Goal: Information Seeking & Learning: Learn about a topic

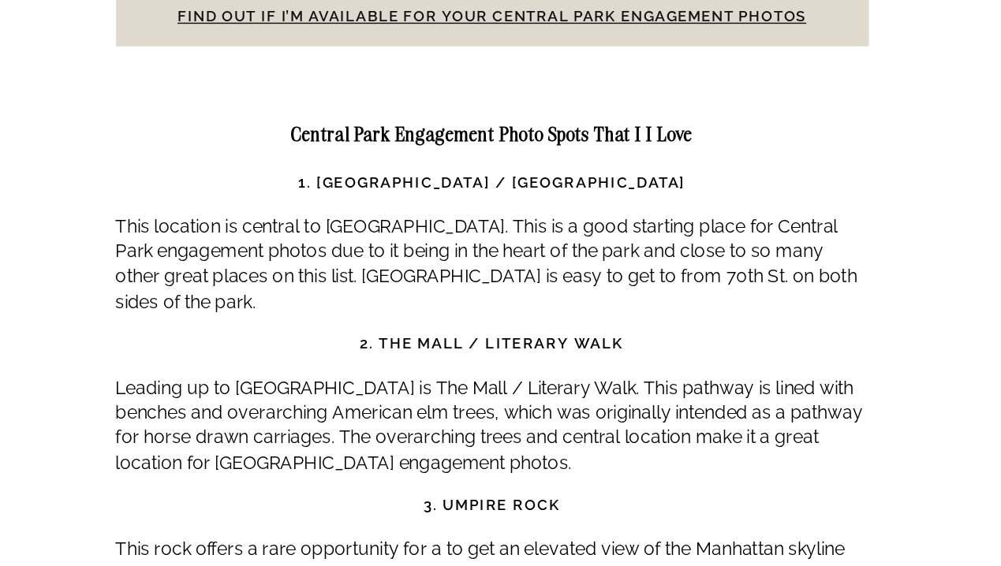
scroll to position [4955, 0]
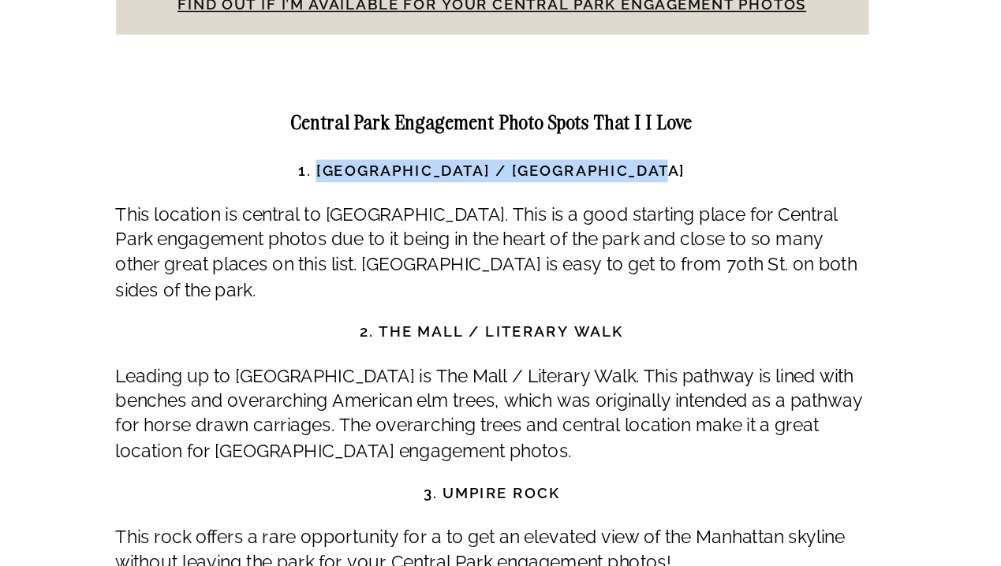
drag, startPoint x: 630, startPoint y: 214, endPoint x: 378, endPoint y: 216, distance: 251.5
click at [378, 283] on strong "1. [GEOGRAPHIC_DATA] / [GEOGRAPHIC_DATA]" at bounding box center [501, 289] width 270 height 12
copy strong "[GEOGRAPHIC_DATA] / [GEOGRAPHIC_DATA]"
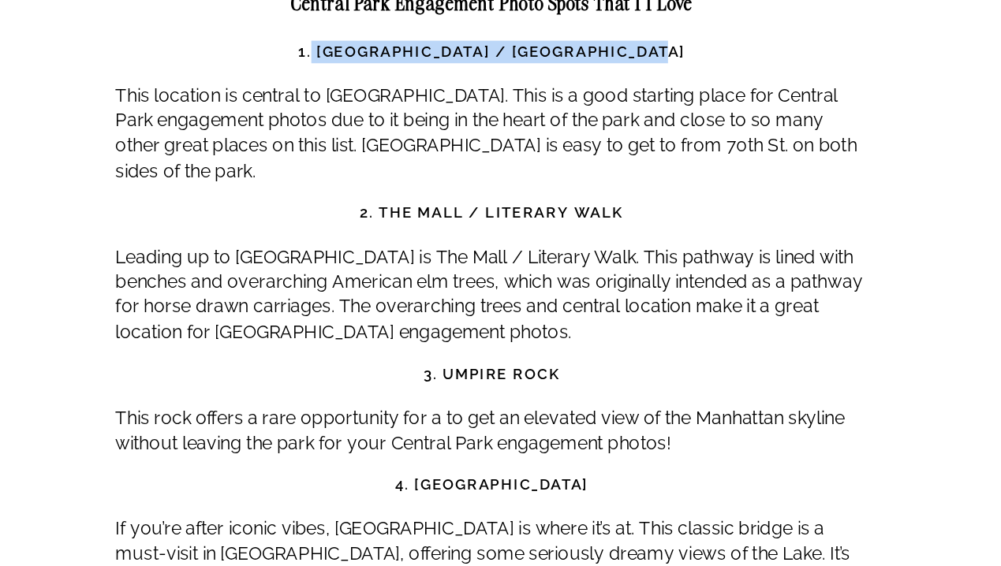
scroll to position [5054, 0]
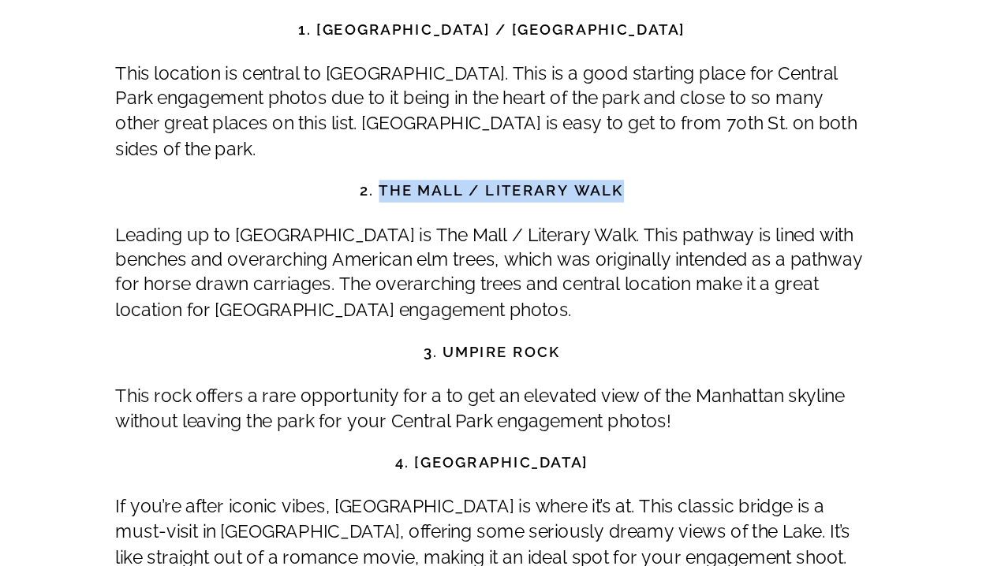
drag, startPoint x: 589, startPoint y: 229, endPoint x: 424, endPoint y: 229, distance: 164.8
click at [424, 297] on strong "2. The Mall / Literary Walk" at bounding box center [500, 303] width 185 height 12
copy strong "The Mall / Literary Walk"
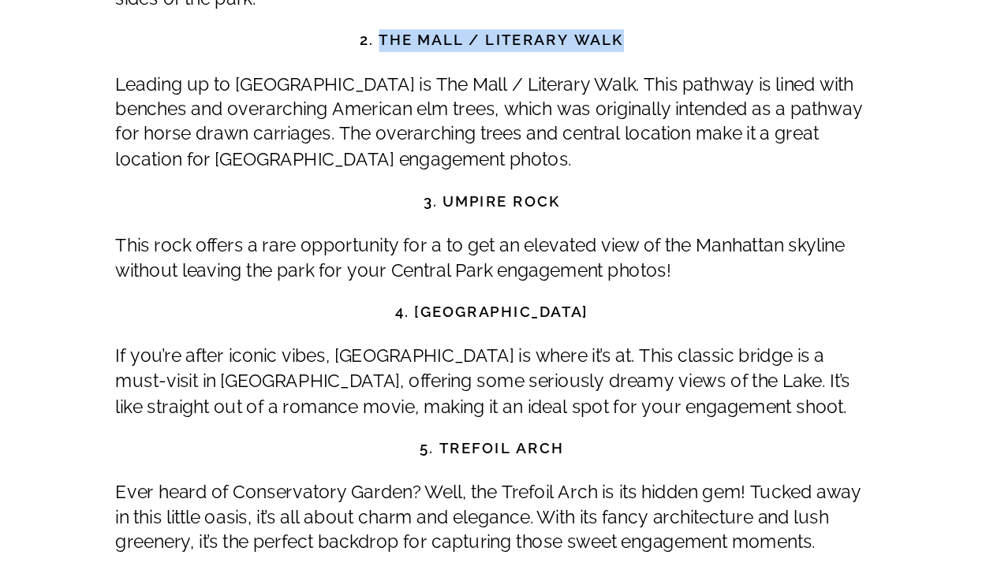
scroll to position [5178, 0]
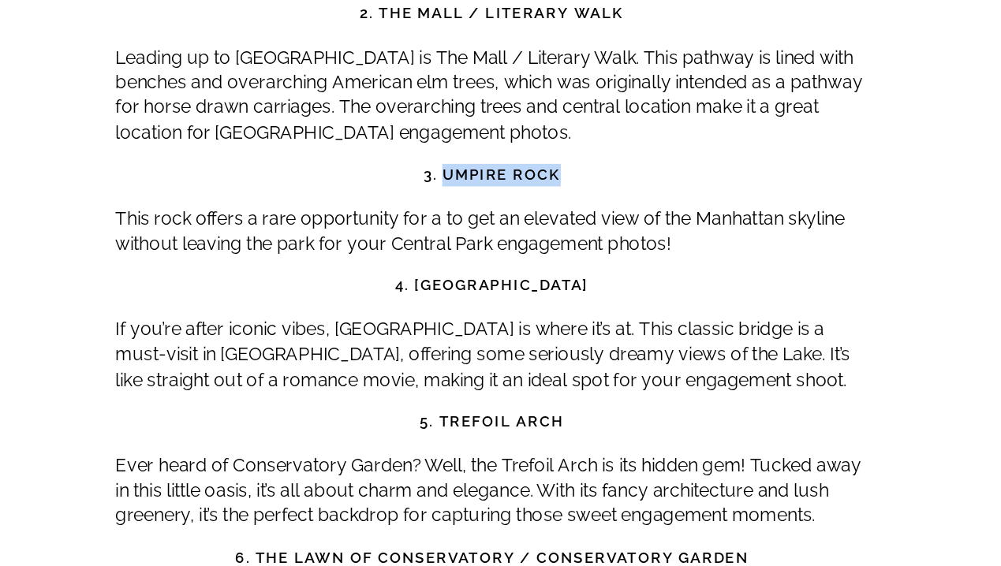
drag, startPoint x: 545, startPoint y: 220, endPoint x: 466, endPoint y: 215, distance: 79.0
click at [466, 286] on strong "3. Umpire Rock" at bounding box center [500, 292] width 95 height 12
copy strong "Umpire Rock"
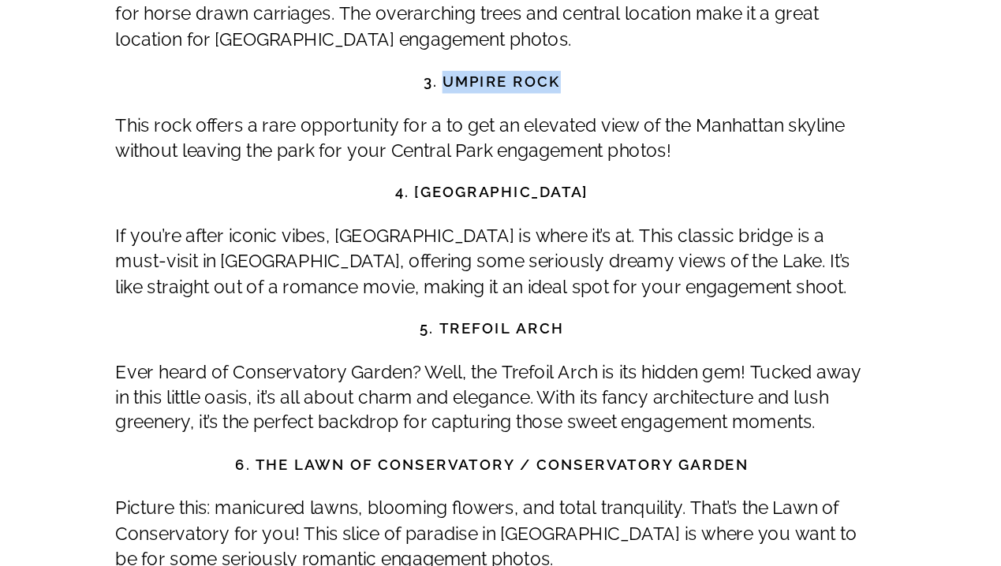
scroll to position [5258, 0]
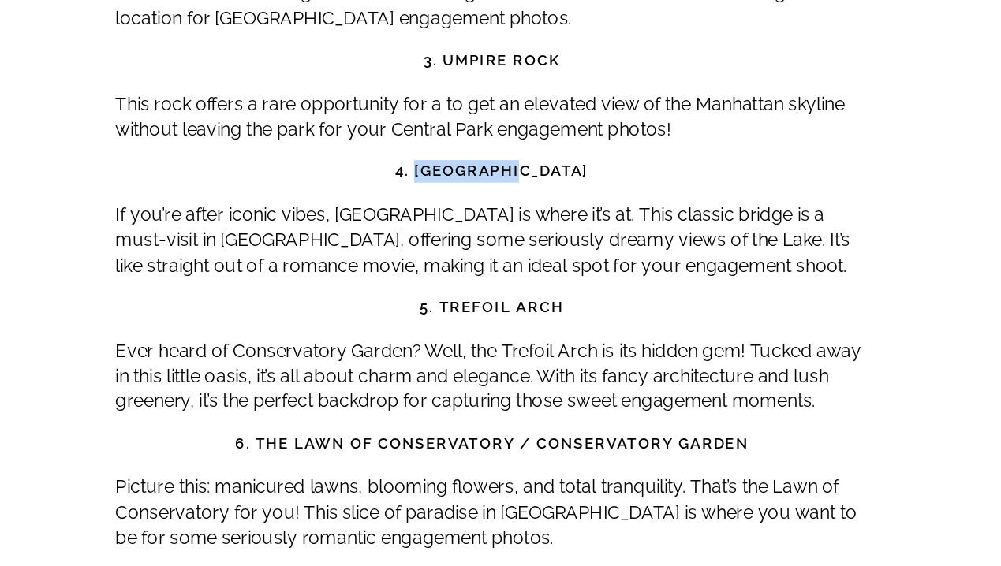
drag, startPoint x: 543, startPoint y: 218, endPoint x: 474, endPoint y: 214, distance: 68.8
click at [474, 283] on strong "4. [GEOGRAPHIC_DATA]" at bounding box center [501, 289] width 135 height 12
copy strong "ow Bridge"
drag, startPoint x: 548, startPoint y: 312, endPoint x: 465, endPoint y: 308, distance: 82.9
click at [465, 378] on strong "5. Trefoil Arch" at bounding box center [500, 384] width 101 height 12
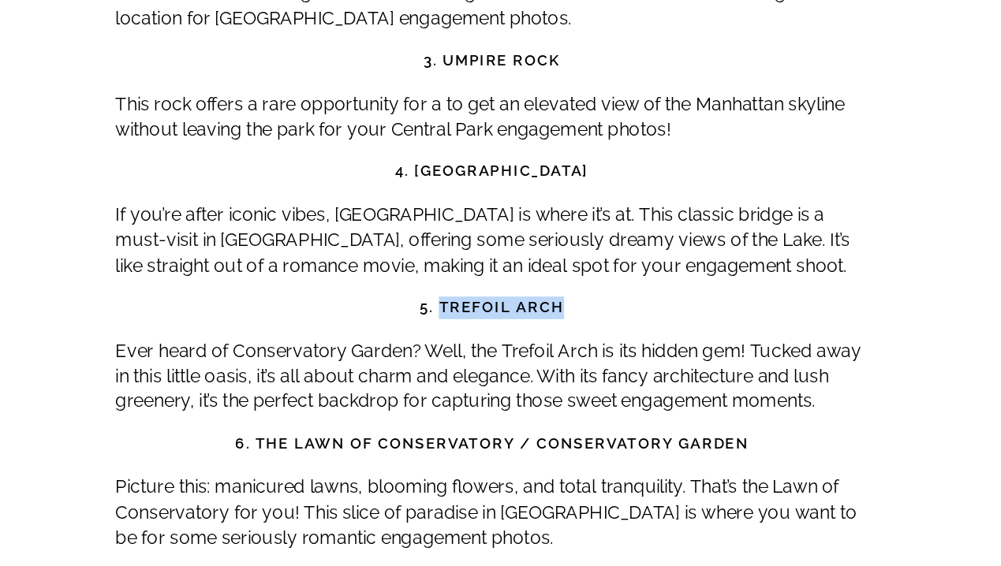
copy strong "Trefoil Arch"
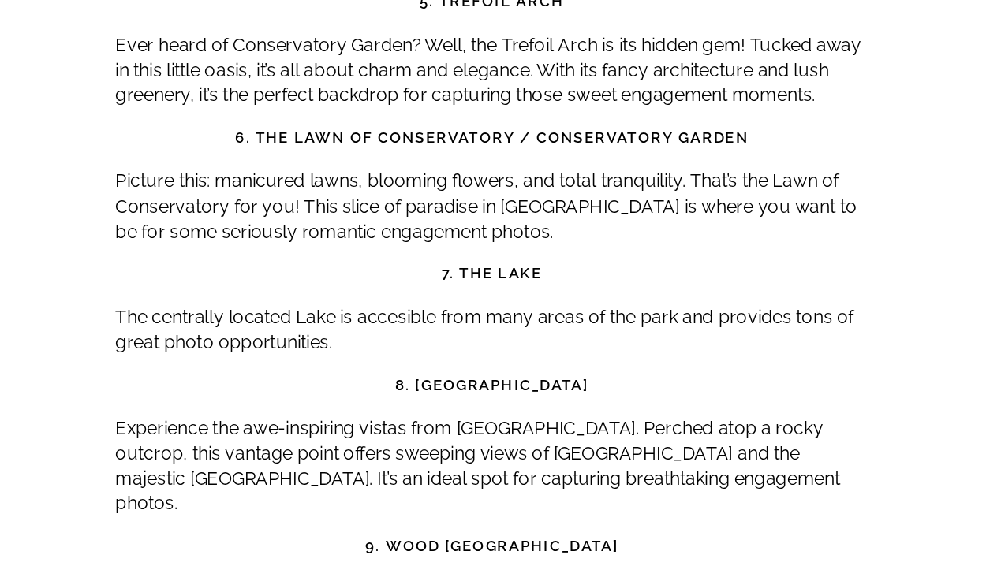
scroll to position [5473, 0]
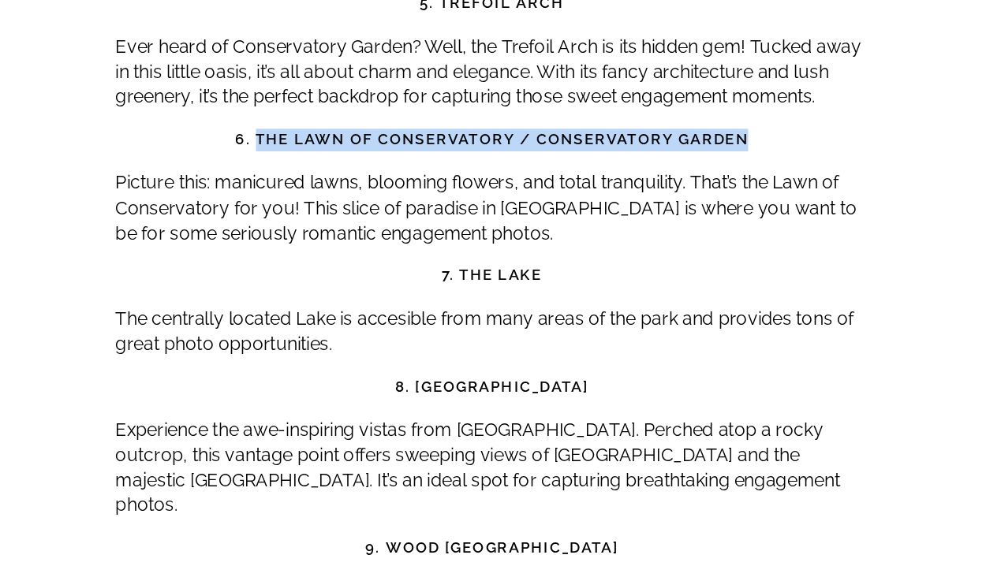
drag, startPoint x: 675, startPoint y: 196, endPoint x: 337, endPoint y: 191, distance: 337.5
click at [337, 259] on strong "6. The Lawn of Conservatory / Conservatory Garden" at bounding box center [501, 265] width 359 height 12
copy strong "The Lawn of Conservatory / Conservatory Garden"
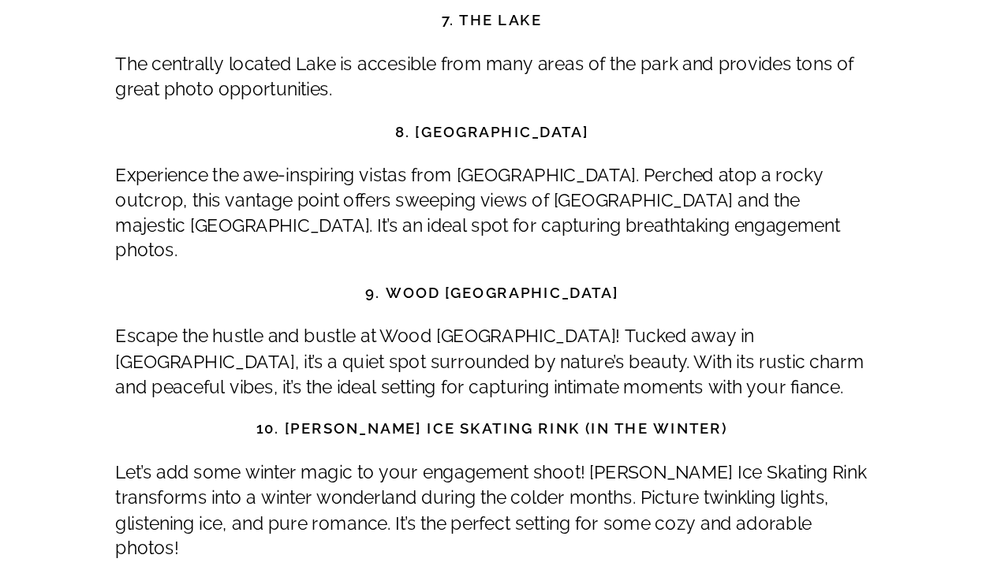
scroll to position [5648, 0]
drag, startPoint x: 597, startPoint y: 192, endPoint x: 426, endPoint y: 191, distance: 171.1
click at [426, 255] on h3 "8. [GEOGRAPHIC_DATA]" at bounding box center [501, 263] width 526 height 16
copy strong "San Remo Lookout Point"
click at [519, 367] on h3 "9. Wood [GEOGRAPHIC_DATA]" at bounding box center [501, 375] width 526 height 16
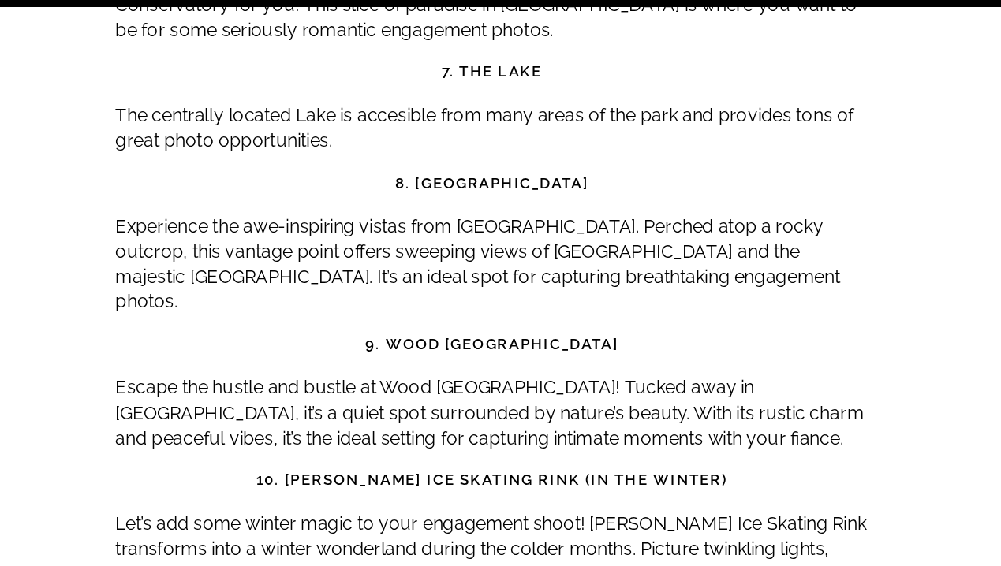
scroll to position [5720, 0]
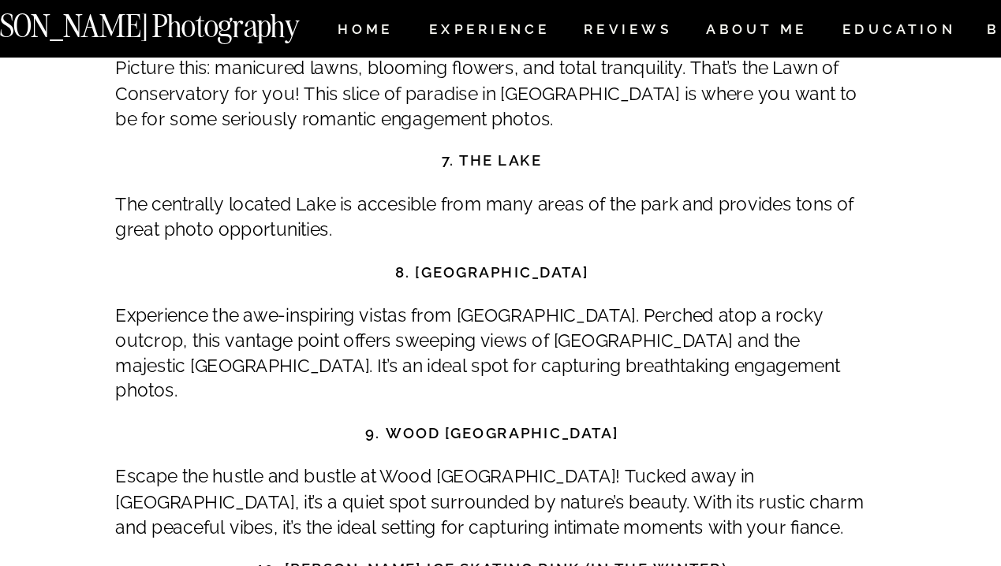
drag, startPoint x: 588, startPoint y: 186, endPoint x: 423, endPoint y: 207, distance: 167.0
click at [423, 296] on h3 "9. Wood [GEOGRAPHIC_DATA]" at bounding box center [501, 304] width 526 height 16
copy strong "Wood Chip Vantage Point"
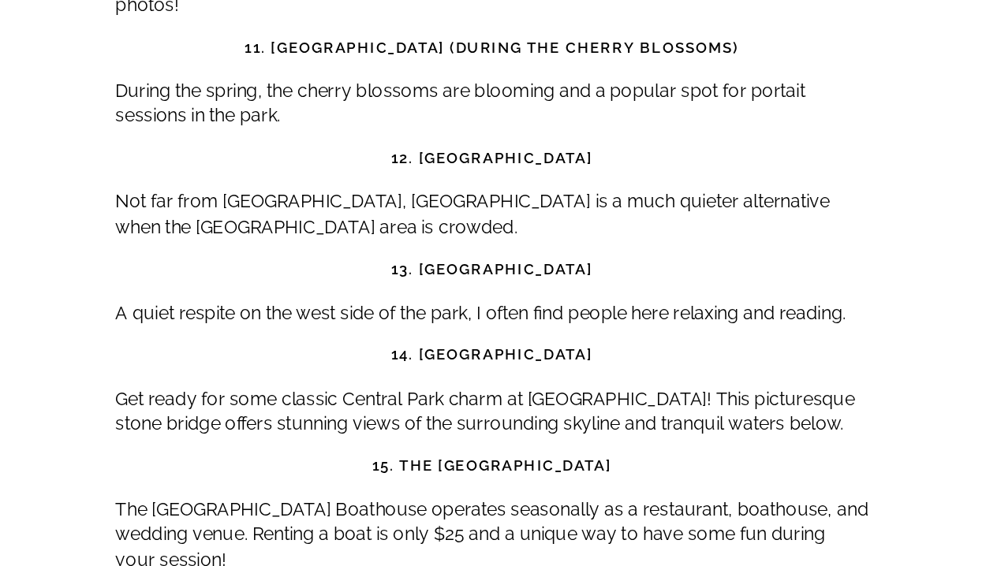
scroll to position [6030, 0]
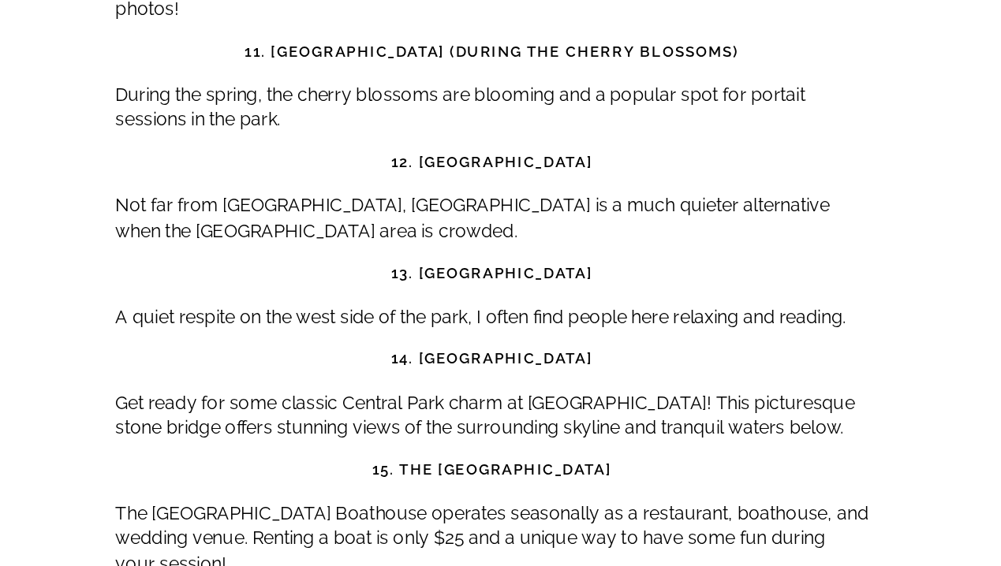
drag, startPoint x: 582, startPoint y: 188, endPoint x: 438, endPoint y: 189, distance: 144.3
click at [438, 271] on h3 "12. [GEOGRAPHIC_DATA]" at bounding box center [501, 279] width 526 height 16
copy strong "[GEOGRAPHIC_DATA]"
click at [461, 349] on h3 "13. [GEOGRAPHIC_DATA]" at bounding box center [501, 357] width 526 height 16
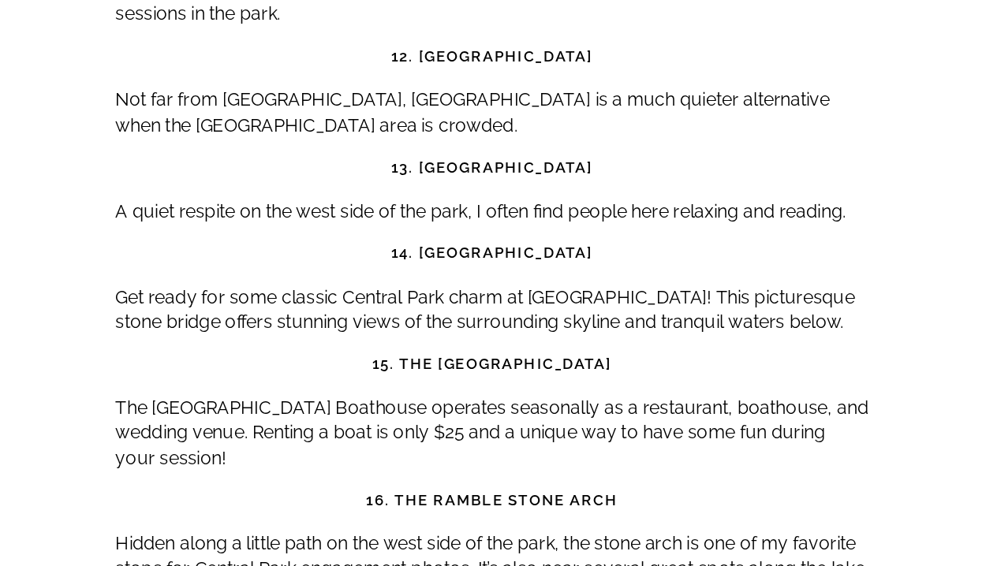
scroll to position [6100, 0]
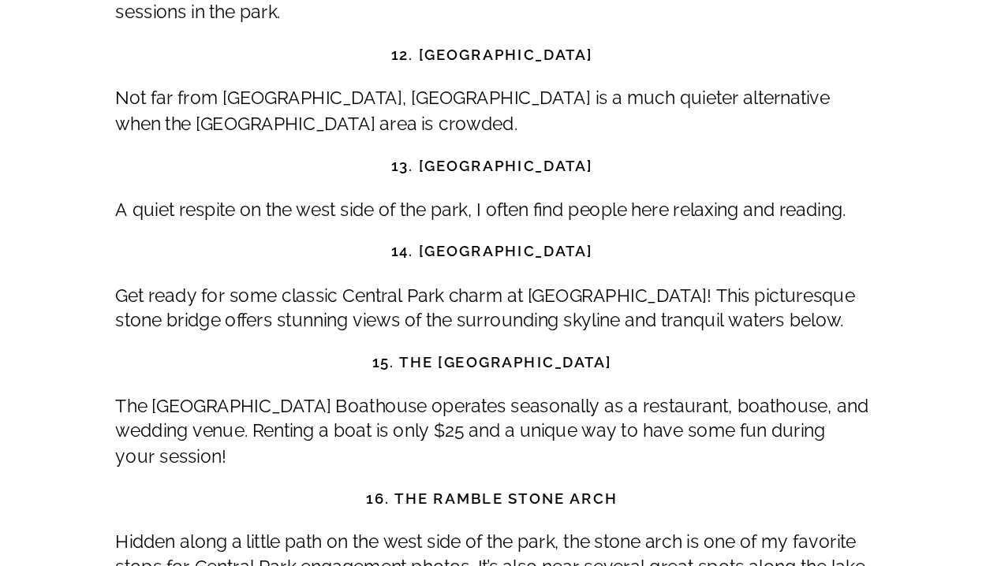
drag, startPoint x: 576, startPoint y: 196, endPoint x: 441, endPoint y: 196, distance: 135.6
click at [441, 280] on strong "13. [GEOGRAPHIC_DATA]" at bounding box center [501, 286] width 140 height 12
copy strong "Shakespeare Garden"
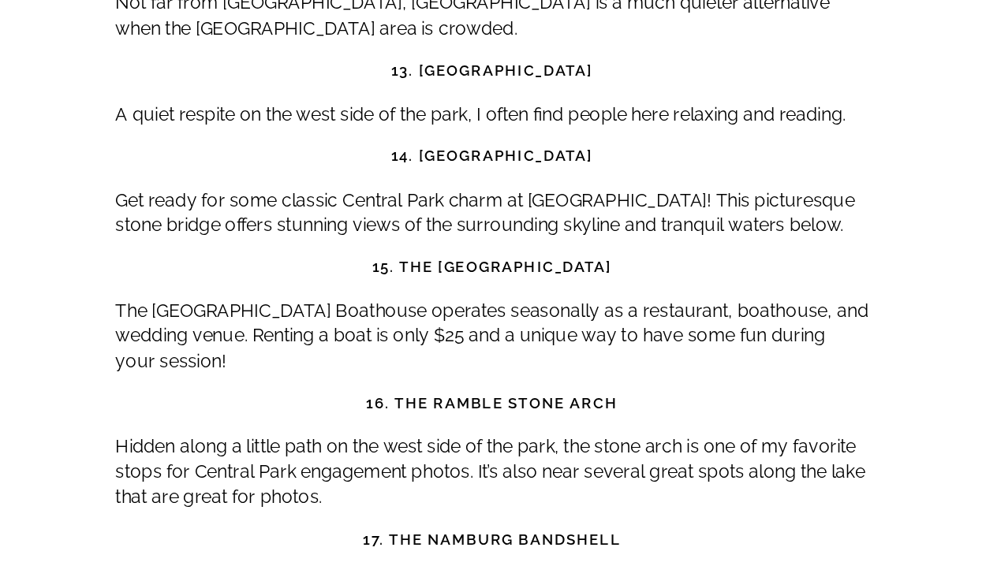
scroll to position [6169, 0]
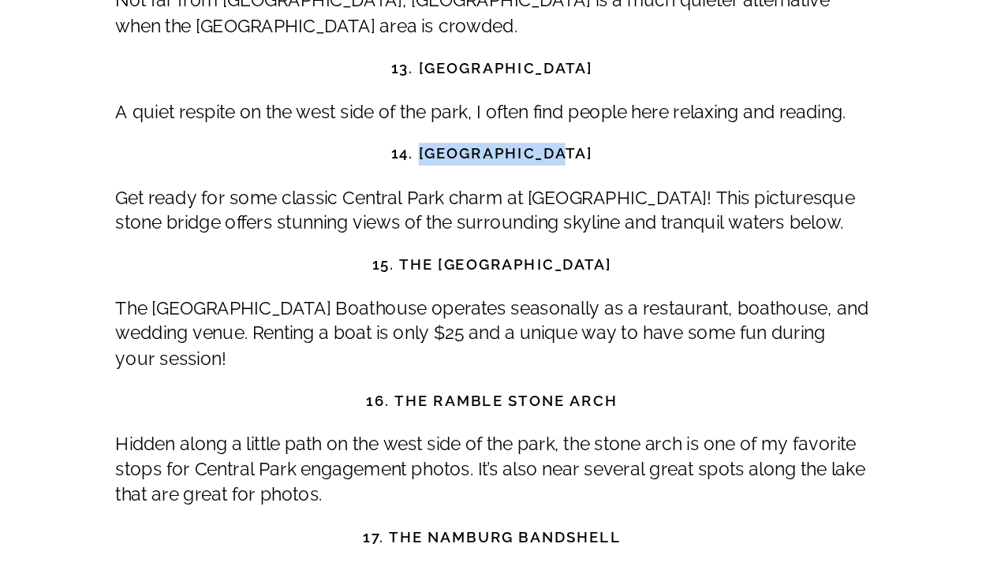
drag, startPoint x: 567, startPoint y: 187, endPoint x: 459, endPoint y: 190, distance: 108.1
click at [459, 270] on h3 "14. [GEOGRAPHIC_DATA]" at bounding box center [501, 278] width 526 height 16
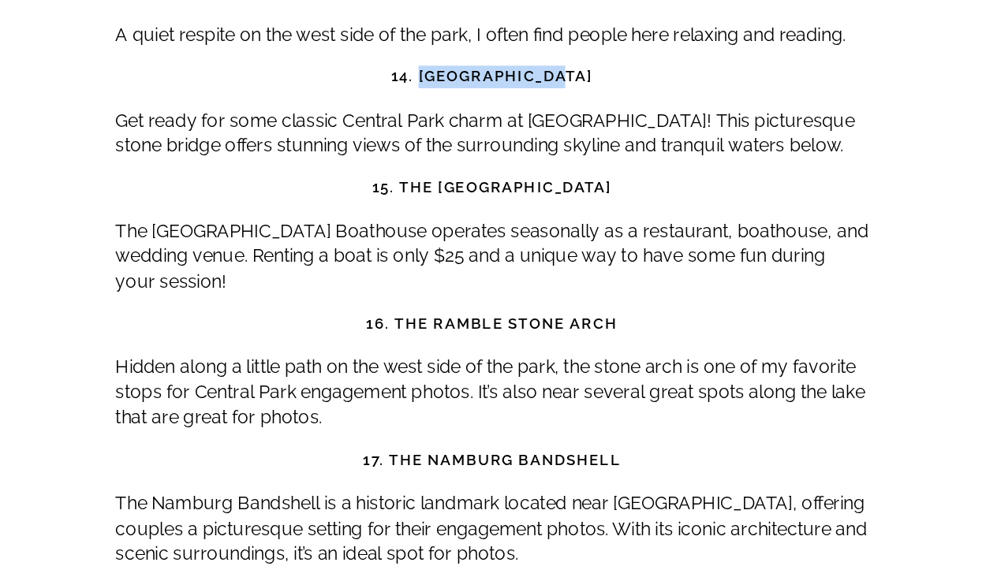
scroll to position [6224, 0]
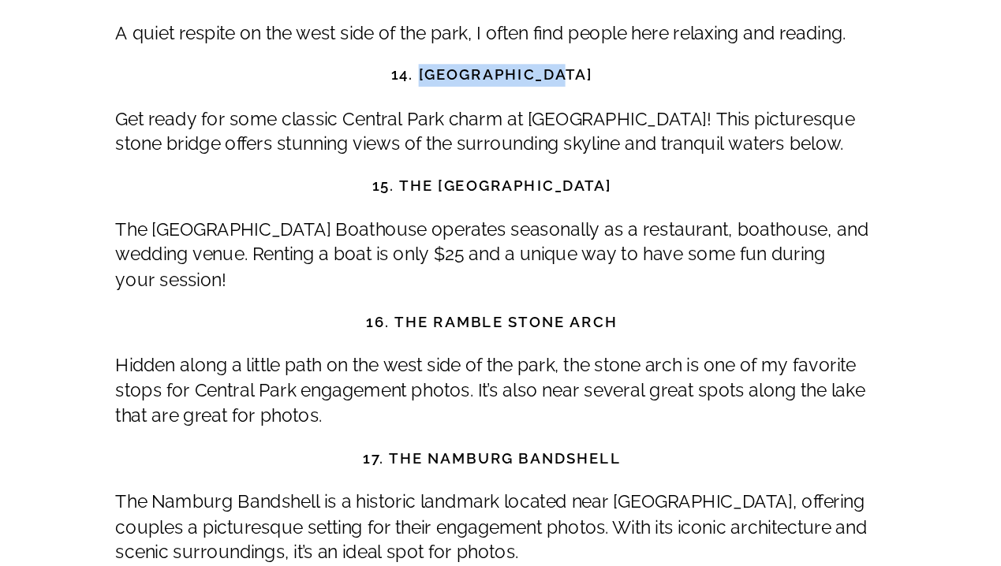
drag, startPoint x: 604, startPoint y: 208, endPoint x: 417, endPoint y: 205, distance: 186.9
click at [417, 293] on strong "15. The [GEOGRAPHIC_DATA]" at bounding box center [501, 299] width 168 height 12
